Goal: Find contact information: Find contact information

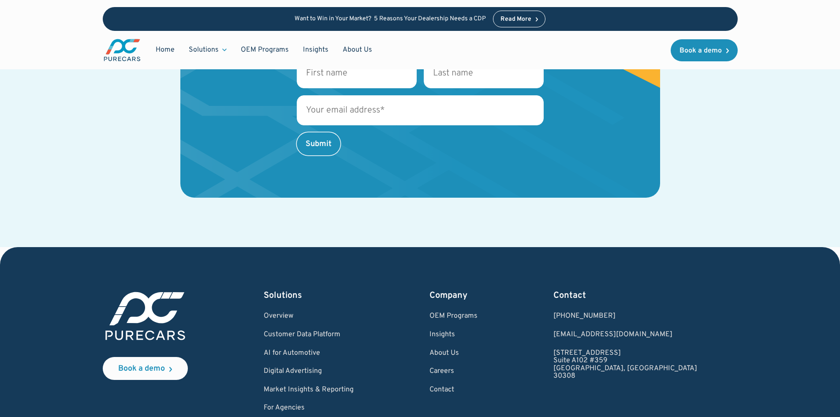
scroll to position [2013, 0]
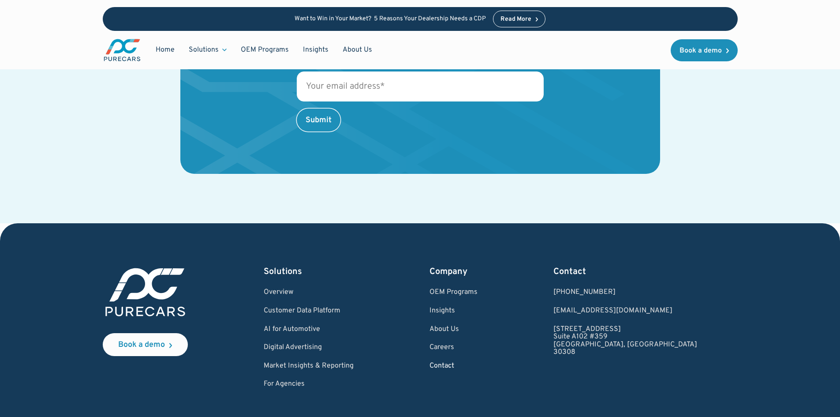
click at [477, 362] on link "Contact" at bounding box center [453, 366] width 48 height 8
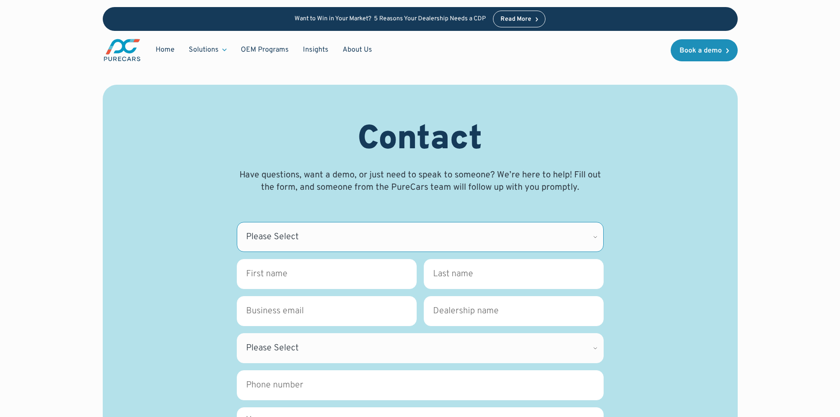
click at [276, 230] on select "Please Select CDK Support Sales Support Billing Press Other" at bounding box center [420, 237] width 367 height 30
click at [288, 64] on div "Home Solutions Solutions for Dealers Overview PureCars offers everything dealer…" at bounding box center [420, 50] width 635 height 38
